Goal: Download file/media

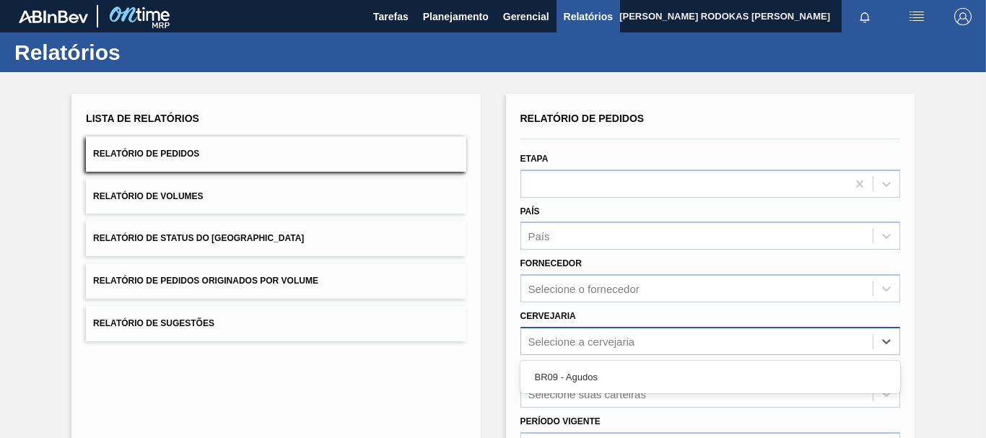
click at [550, 348] on div "Selecione a cervejaria" at bounding box center [697, 341] width 352 height 21
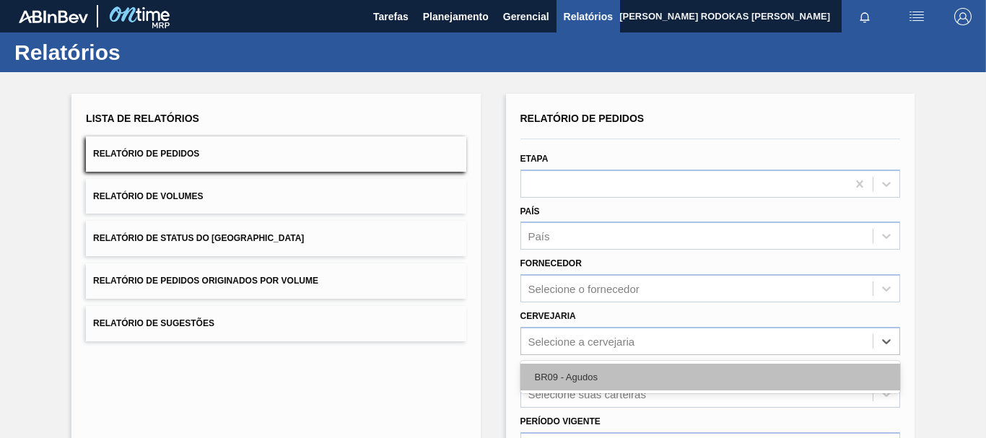
click at [541, 367] on div "BR09 - Agudos" at bounding box center [711, 377] width 380 height 27
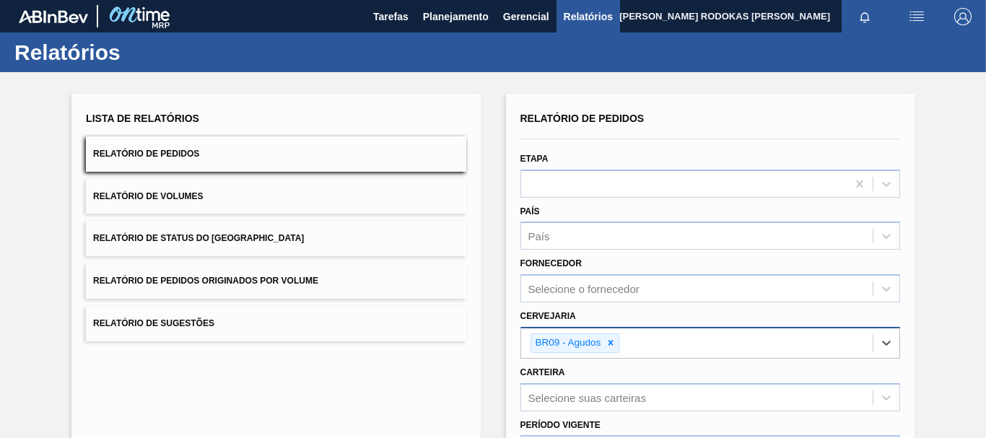
scroll to position [144, 0]
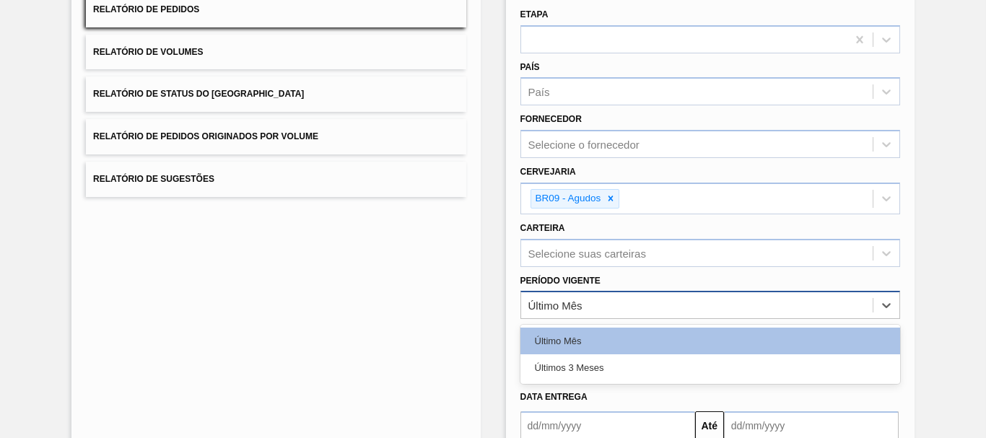
click at [593, 308] on div "Último Mês" at bounding box center [697, 305] width 352 height 21
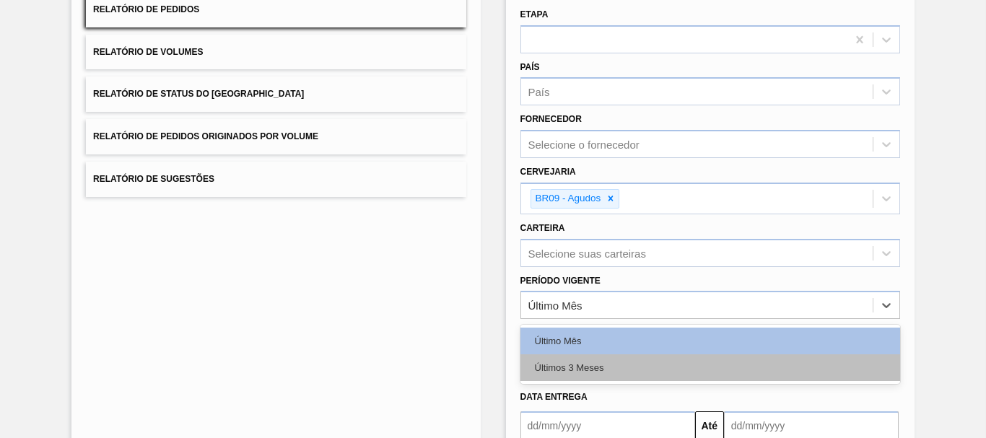
click at [552, 375] on div "Últimos 3 Meses" at bounding box center [711, 367] width 380 height 27
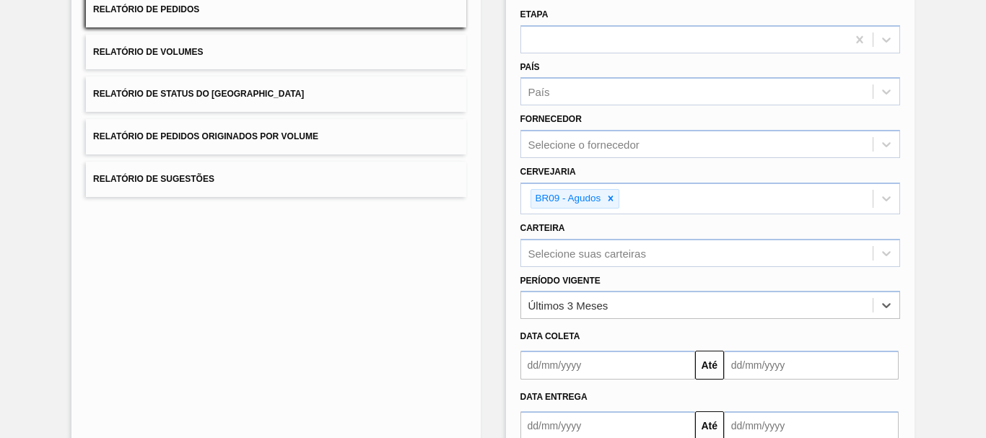
scroll to position [234, 0]
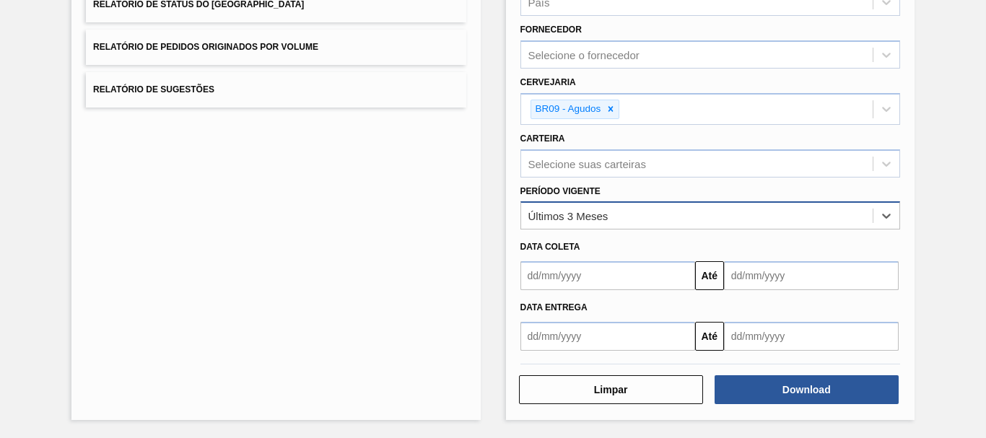
click at [584, 216] on div "Últimos 3 Meses" at bounding box center [568, 216] width 80 height 12
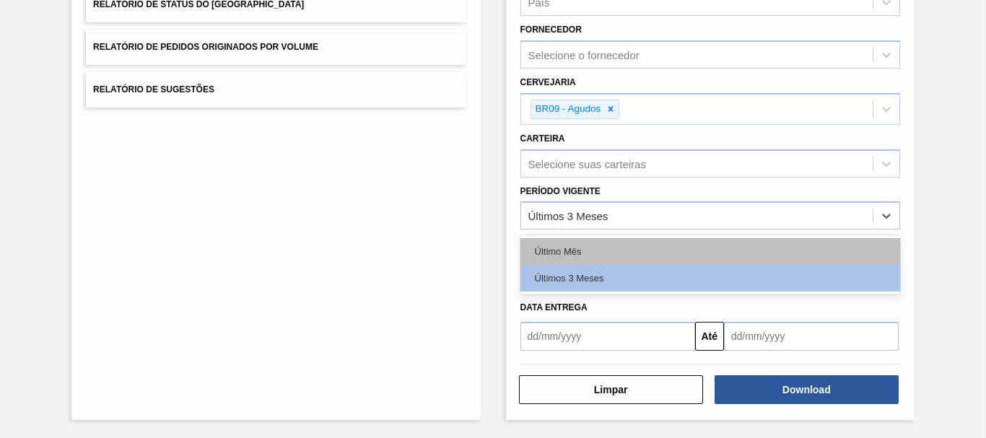
click at [576, 253] on div "Último Mês" at bounding box center [711, 251] width 380 height 27
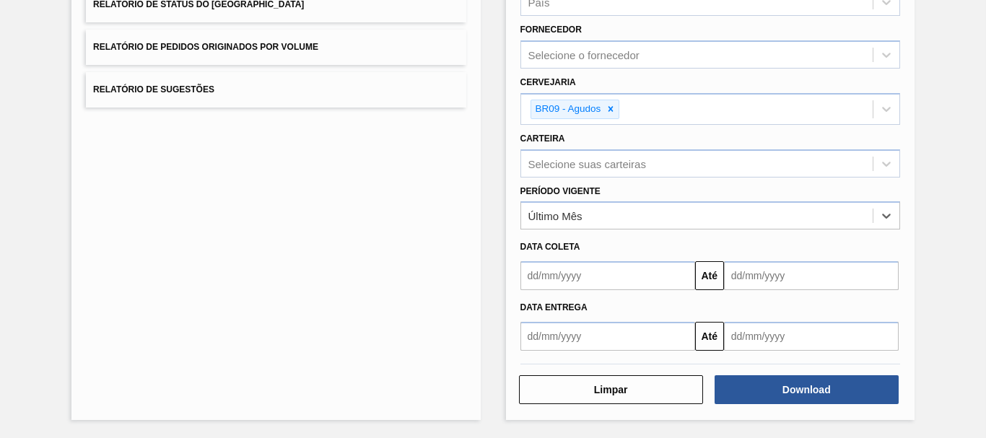
click at [678, 274] on input "text" at bounding box center [608, 275] width 175 height 29
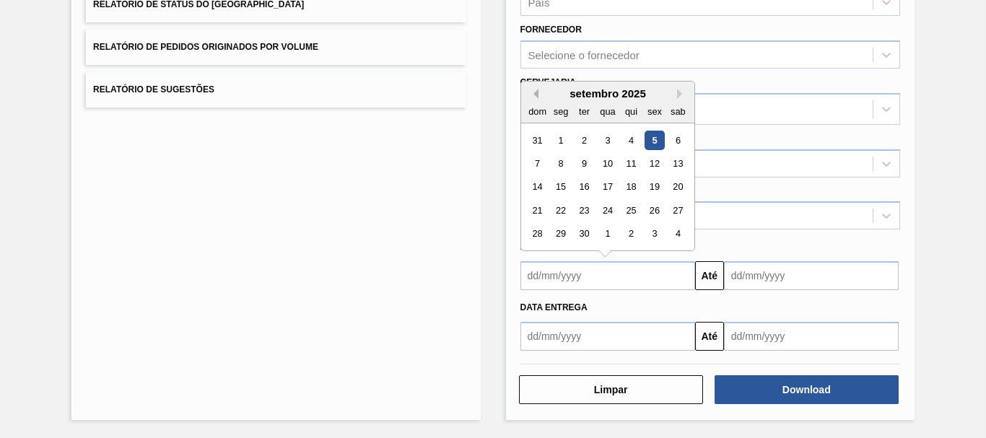
click at [536, 92] on button "Previous Month" at bounding box center [533, 94] width 10 height 10
click at [612, 235] on div "27" at bounding box center [607, 234] width 19 height 19
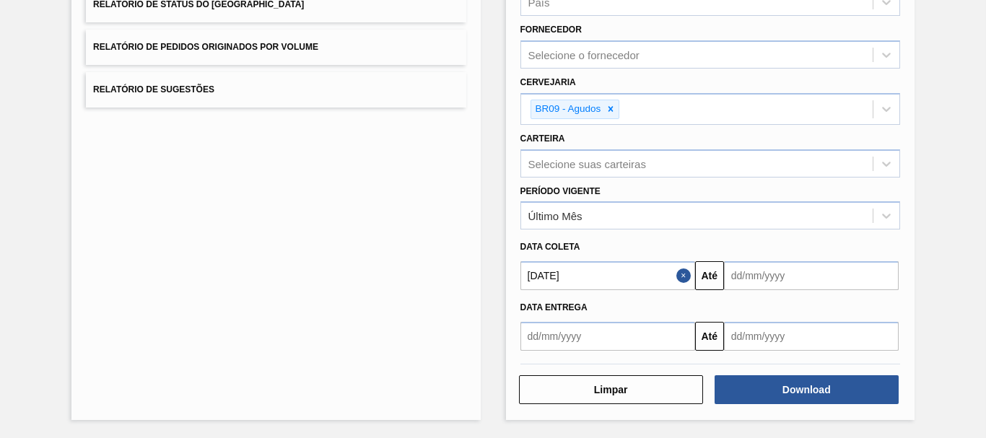
type input "[DATE]"
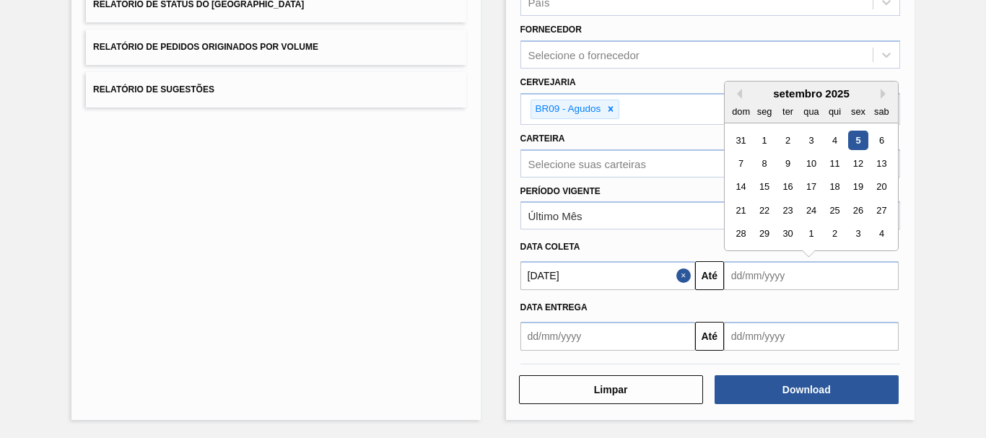
click at [762, 274] on input "text" at bounding box center [811, 275] width 175 height 29
click at [861, 143] on div "5" at bounding box center [857, 140] width 19 height 19
type input "[DATE]"
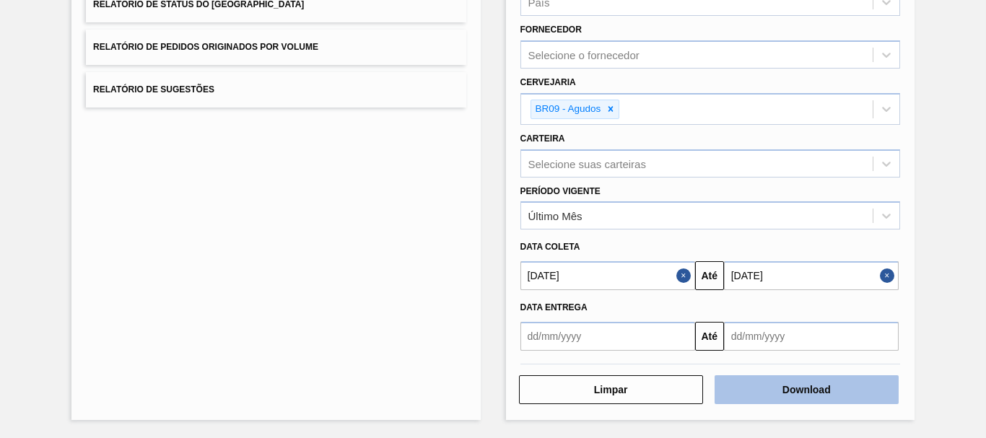
click at [755, 393] on button "Download" at bounding box center [807, 389] width 184 height 29
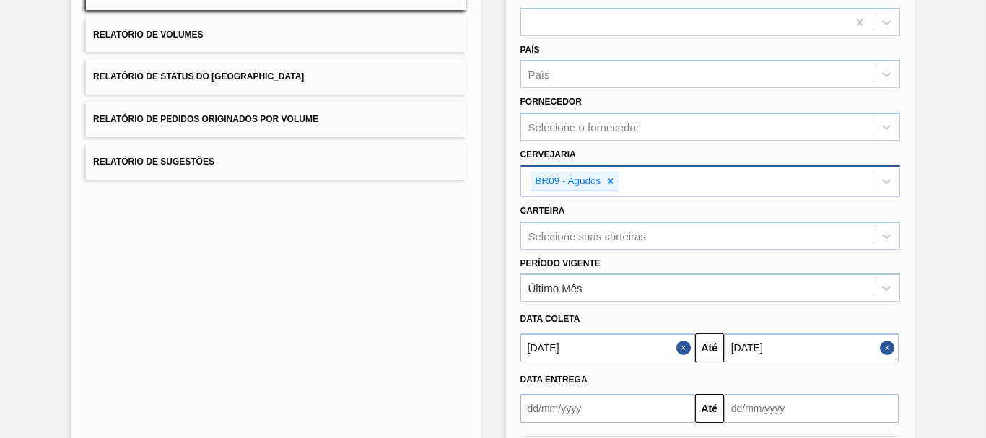
scroll to position [90, 0]
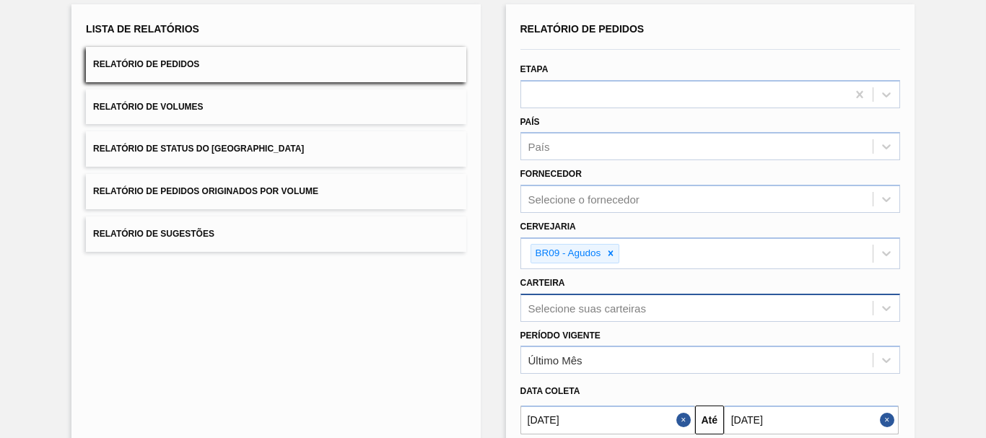
click at [578, 313] on div "Selecione suas carteiras" at bounding box center [711, 308] width 380 height 28
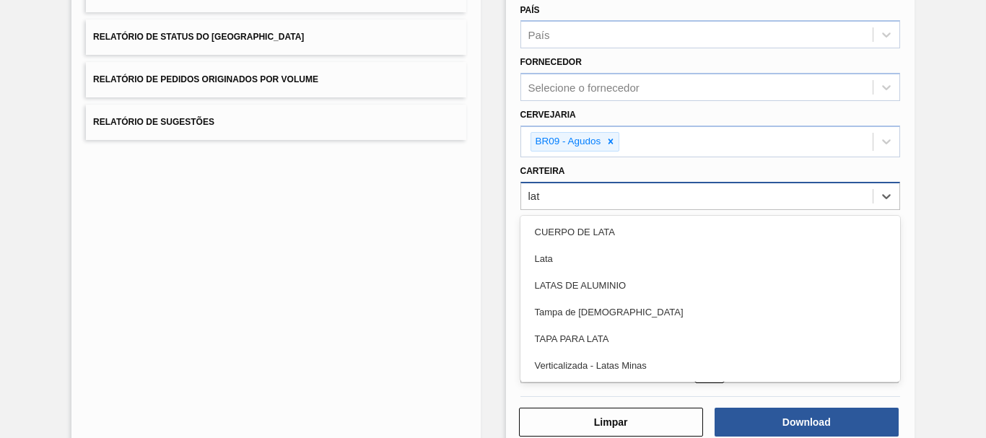
type input "lata"
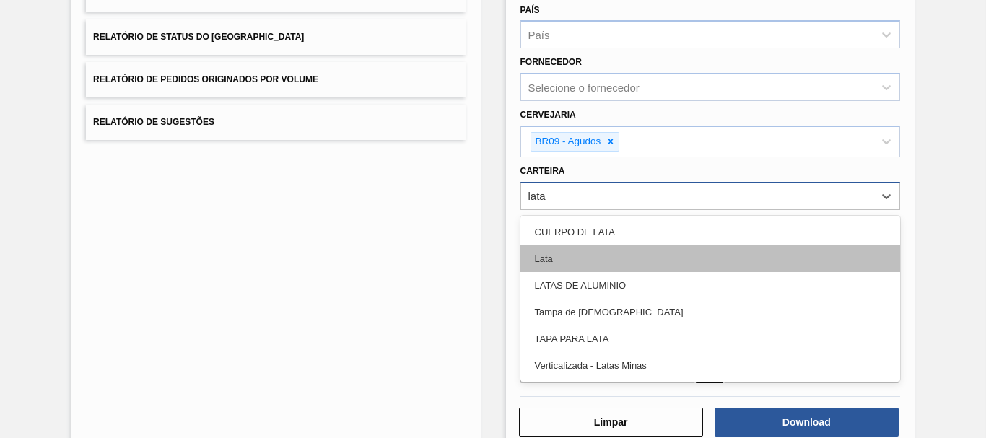
click at [575, 247] on div "Lata" at bounding box center [711, 258] width 380 height 27
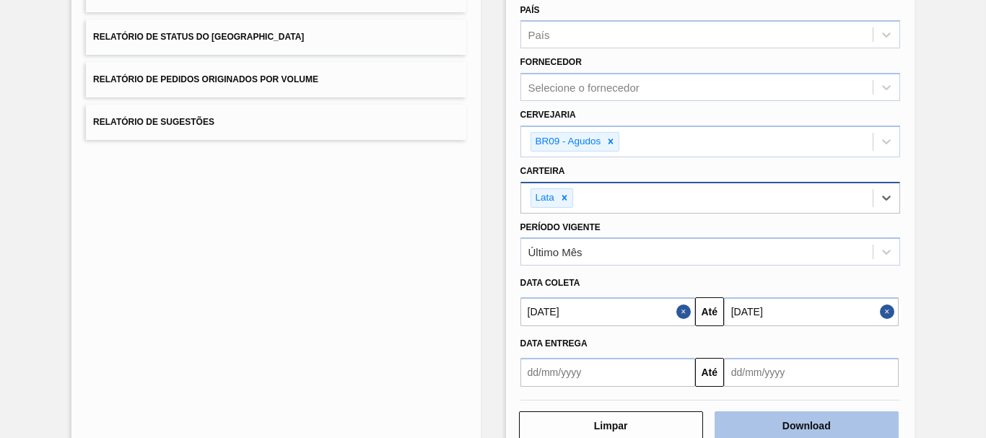
click at [735, 424] on button "Download" at bounding box center [807, 426] width 184 height 29
click at [881, 309] on button "Close" at bounding box center [889, 311] width 19 height 29
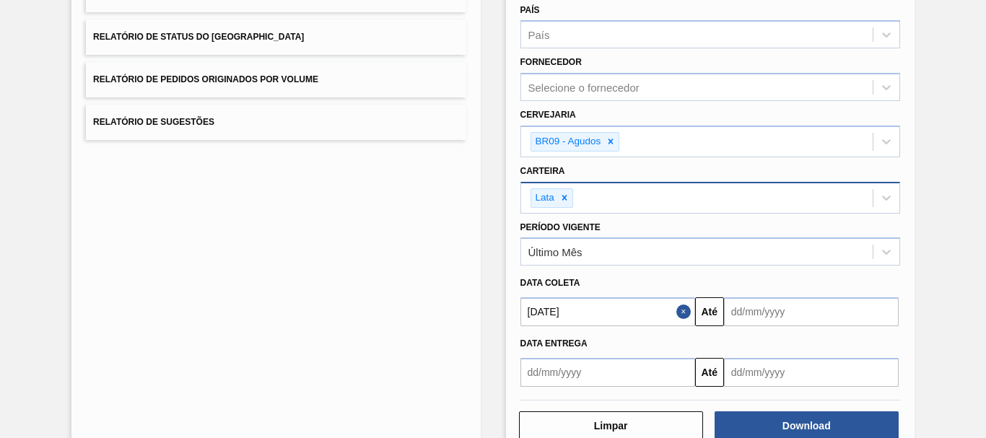
click at [874, 311] on input "text" at bounding box center [811, 311] width 175 height 29
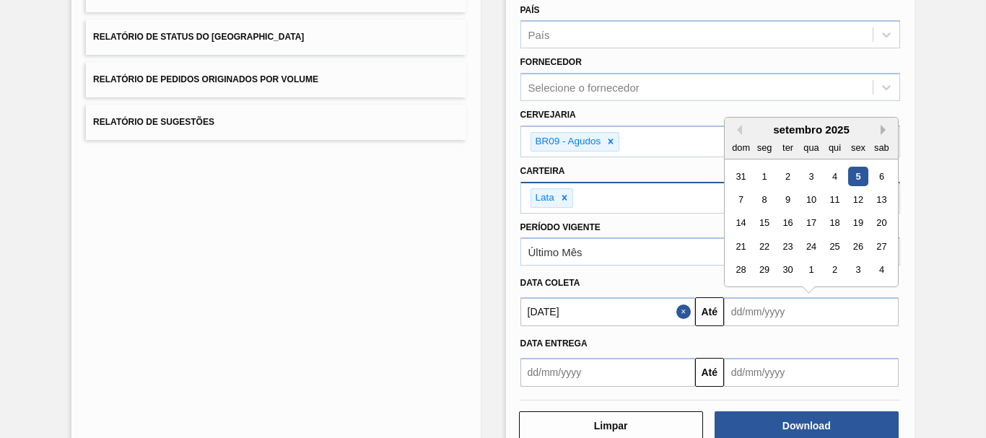
click at [883, 134] on button "Next Month" at bounding box center [886, 130] width 10 height 10
click at [811, 268] on div "29" at bounding box center [810, 270] width 19 height 19
type input "[DATE]"
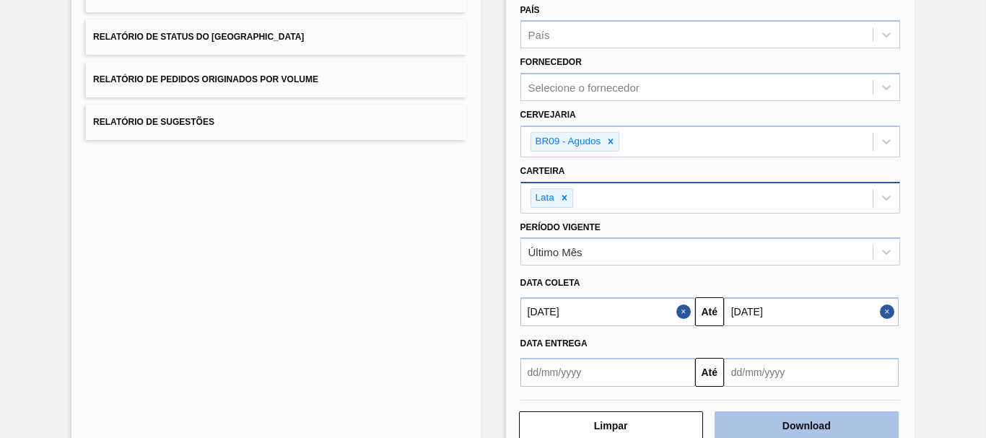
click at [801, 435] on button "Download" at bounding box center [807, 426] width 184 height 29
